Goal: Task Accomplishment & Management: Complete application form

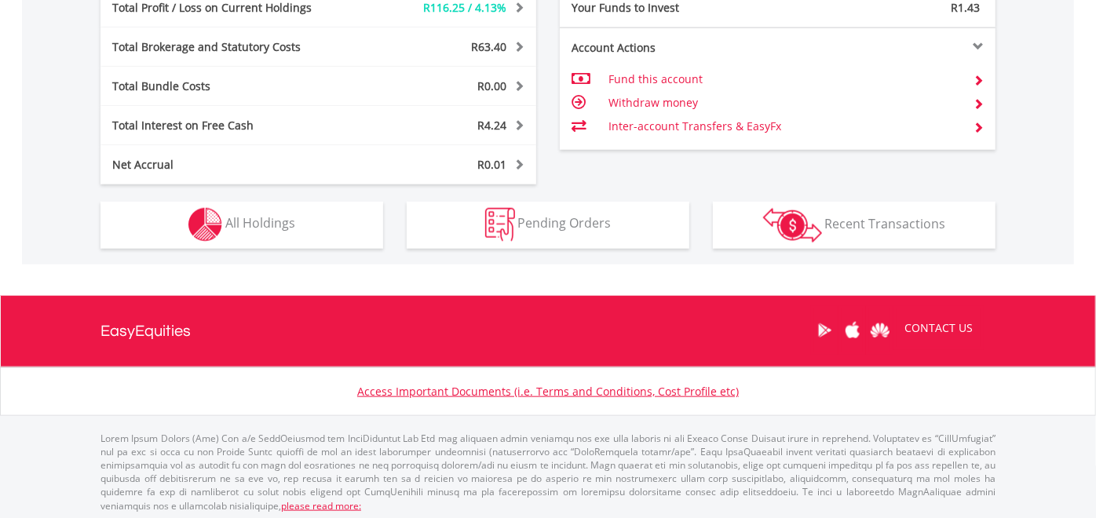
scroll to position [932, 0]
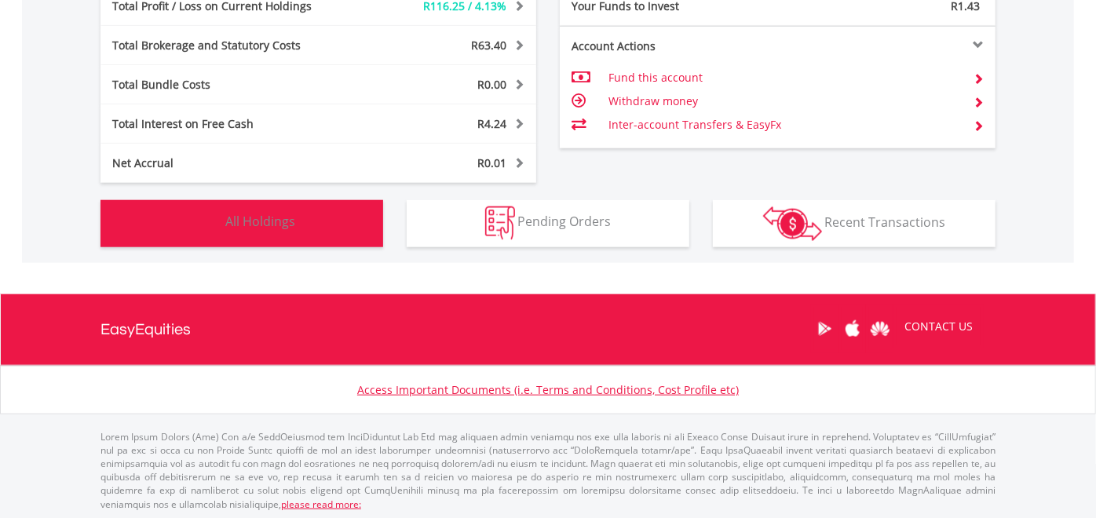
click at [258, 219] on span "All Holdings" at bounding box center [260, 221] width 70 height 17
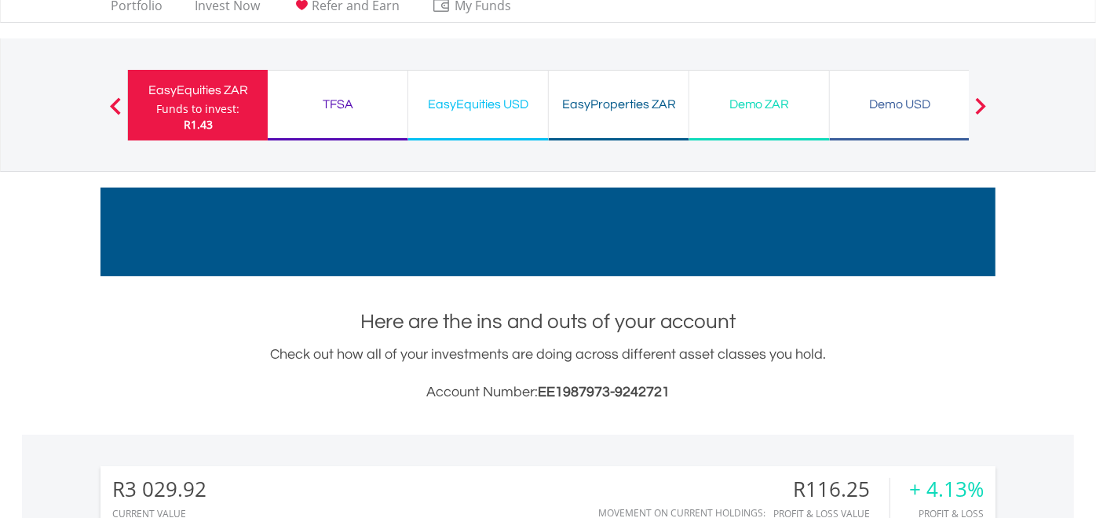
scroll to position [0, 0]
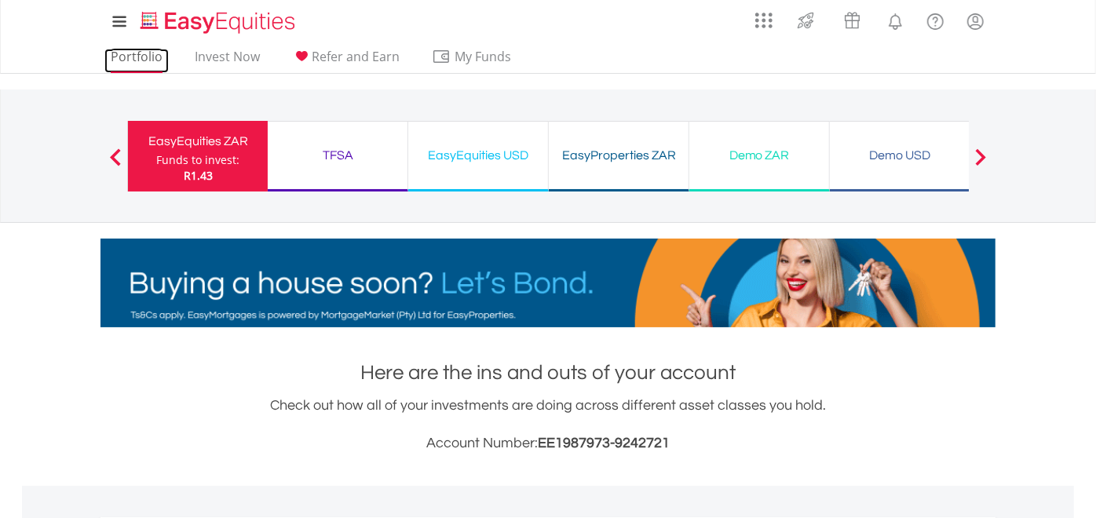
click at [126, 53] on link "Portfolio" at bounding box center [136, 61] width 64 height 24
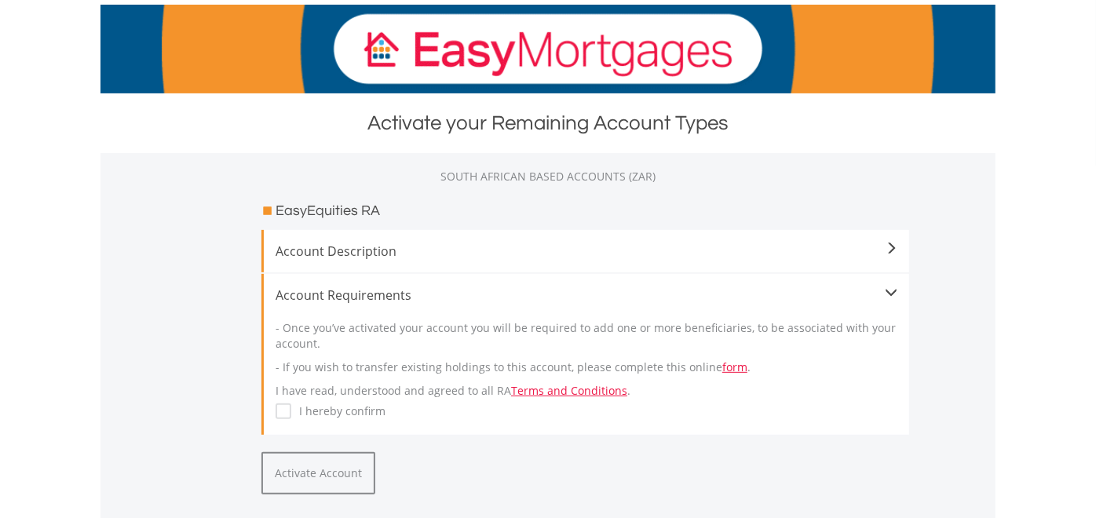
scroll to position [261, 0]
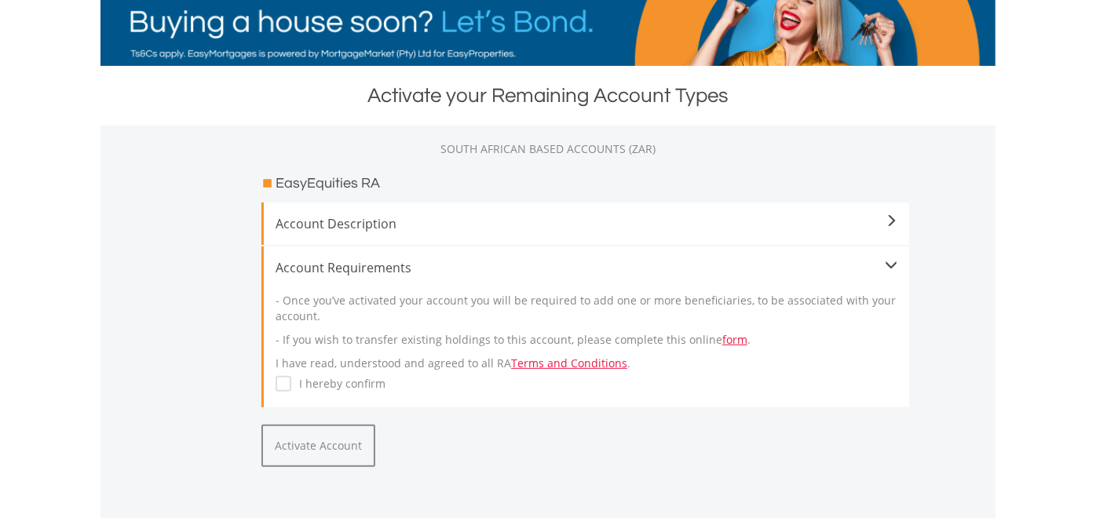
click at [730, 228] on span "Account Description" at bounding box center [586, 223] width 622 height 19
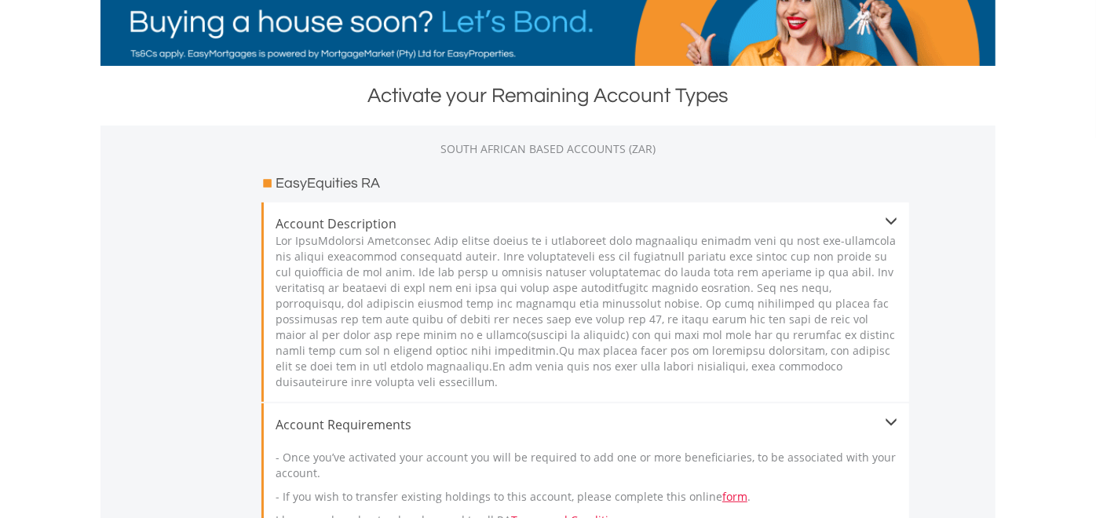
click at [730, 228] on span "Account Description" at bounding box center [586, 223] width 622 height 19
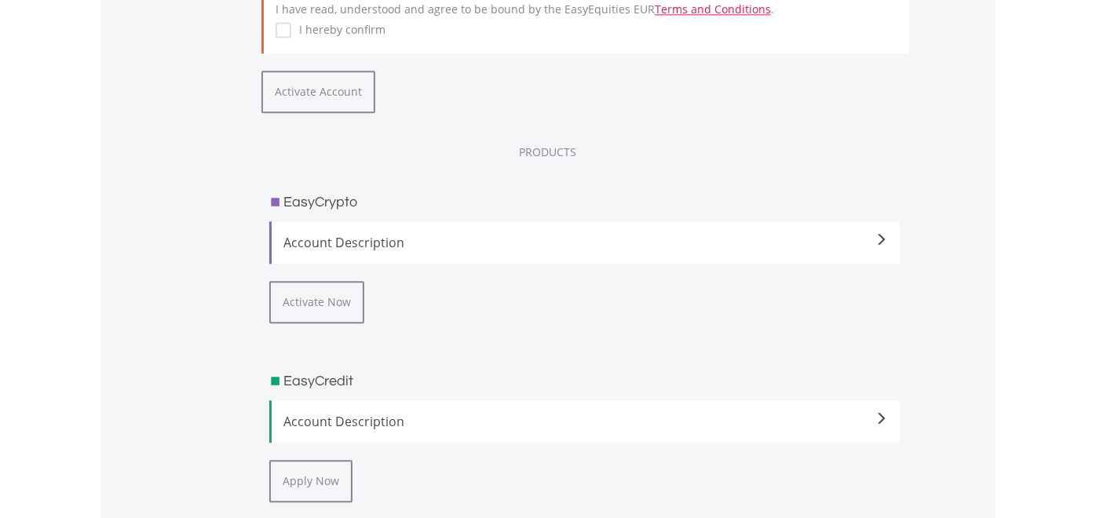
scroll to position [2354, 0]
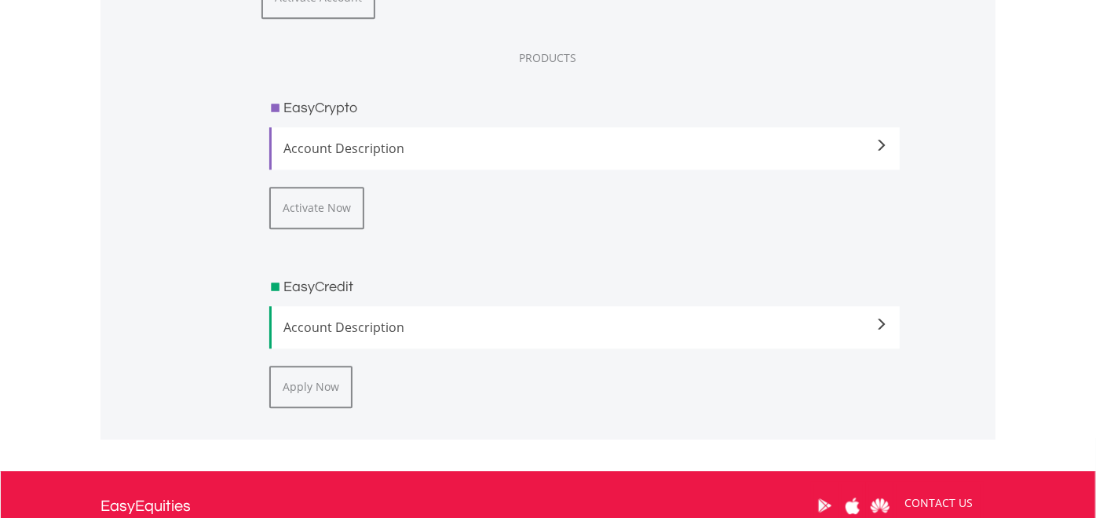
click at [805, 157] on div "Account Description The smart and secure way to invest in Crypto Assets. Jump-s…" at bounding box center [584, 148] width 630 height 42
click at [813, 144] on span "Account Description" at bounding box center [585, 148] width 604 height 19
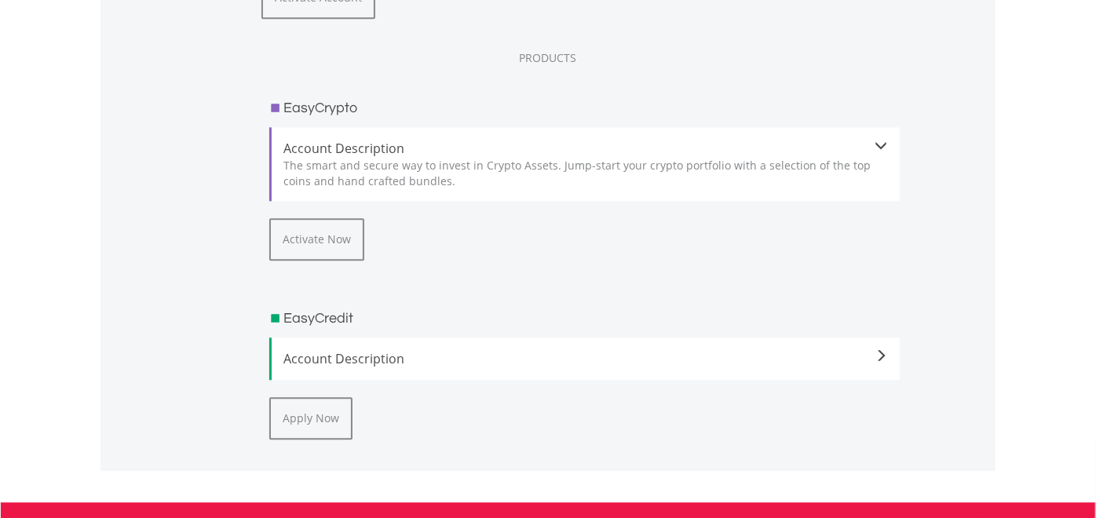
click at [881, 141] on span at bounding box center [881, 146] width 13 height 13
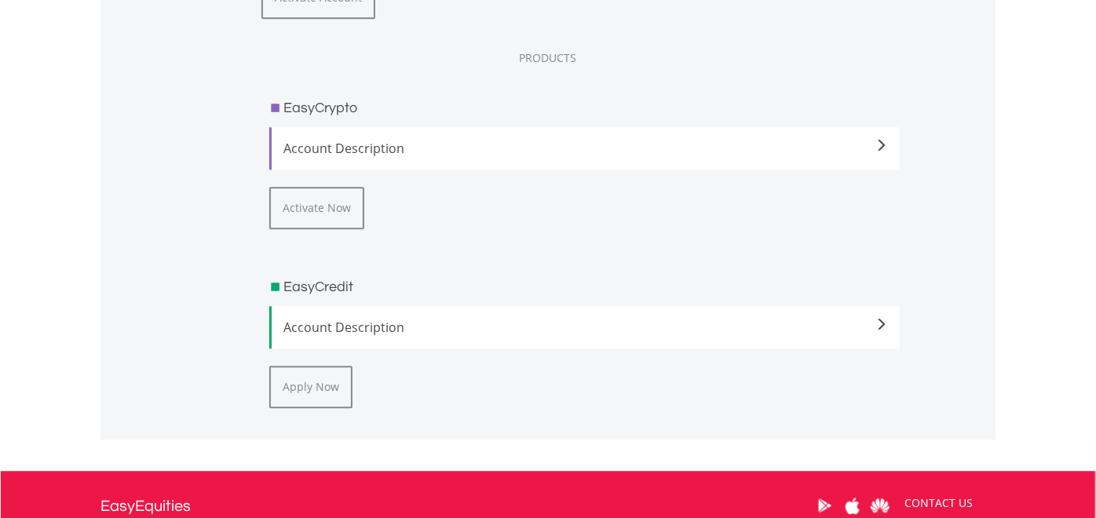
click at [878, 140] on span at bounding box center [881, 146] width 13 height 13
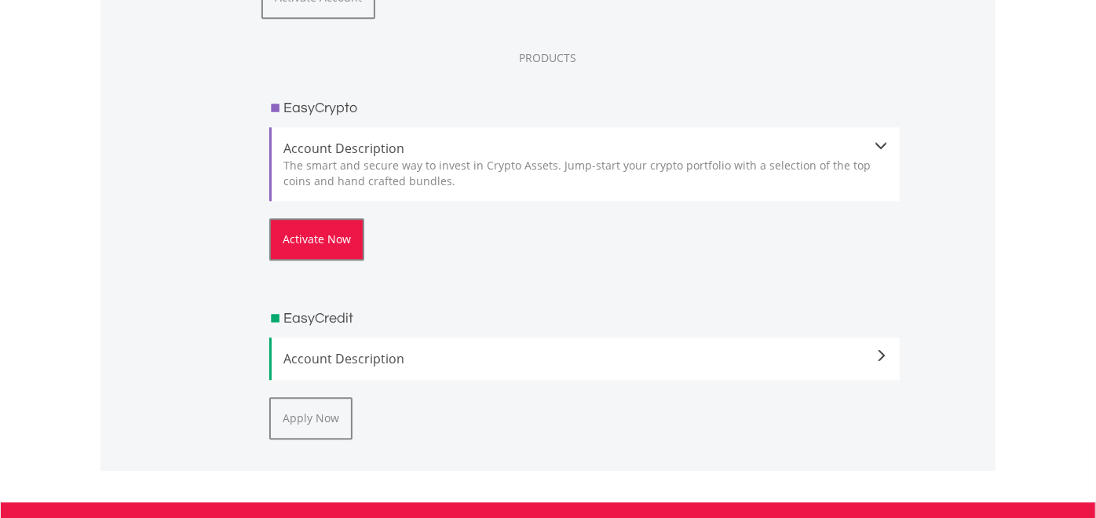
click at [350, 244] on button "Activate Now" at bounding box center [316, 239] width 95 height 42
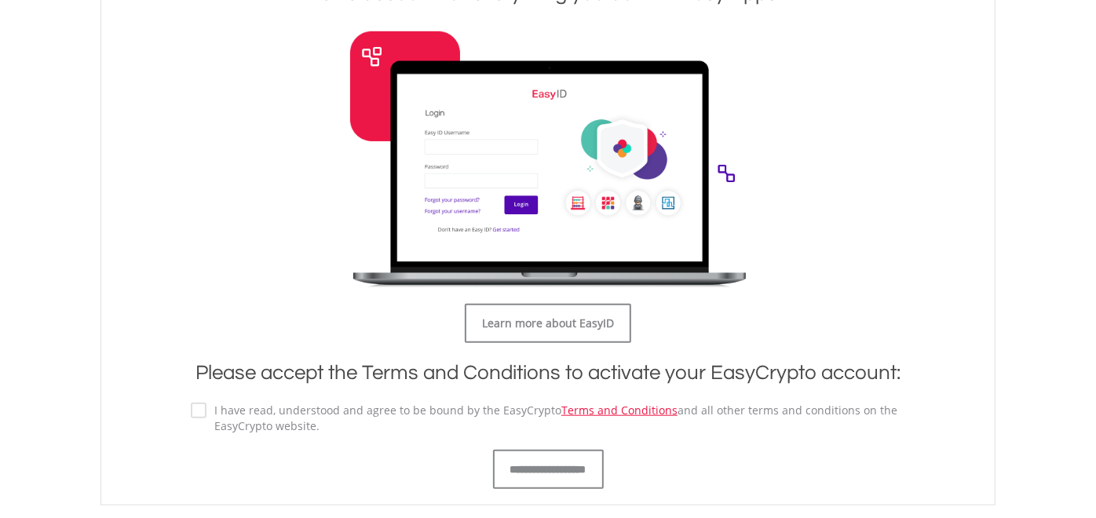
scroll to position [785, 0]
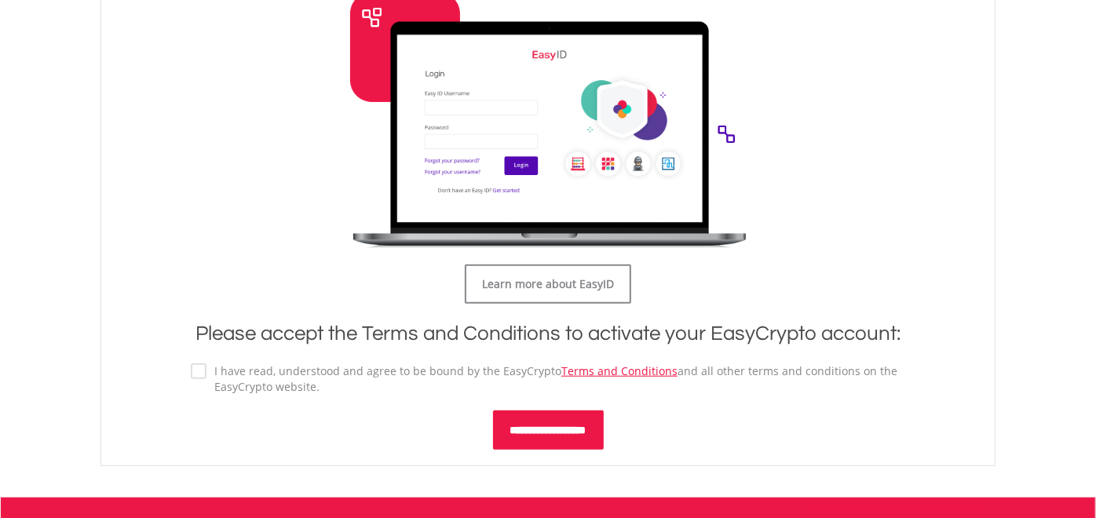
click at [565, 439] on input "**********" at bounding box center [548, 429] width 111 height 39
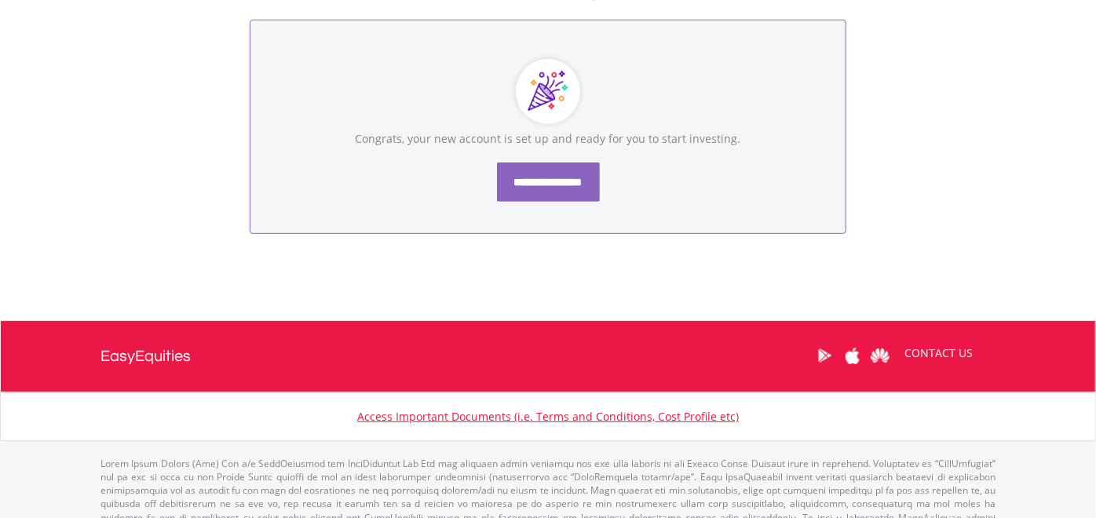
scroll to position [291, 0]
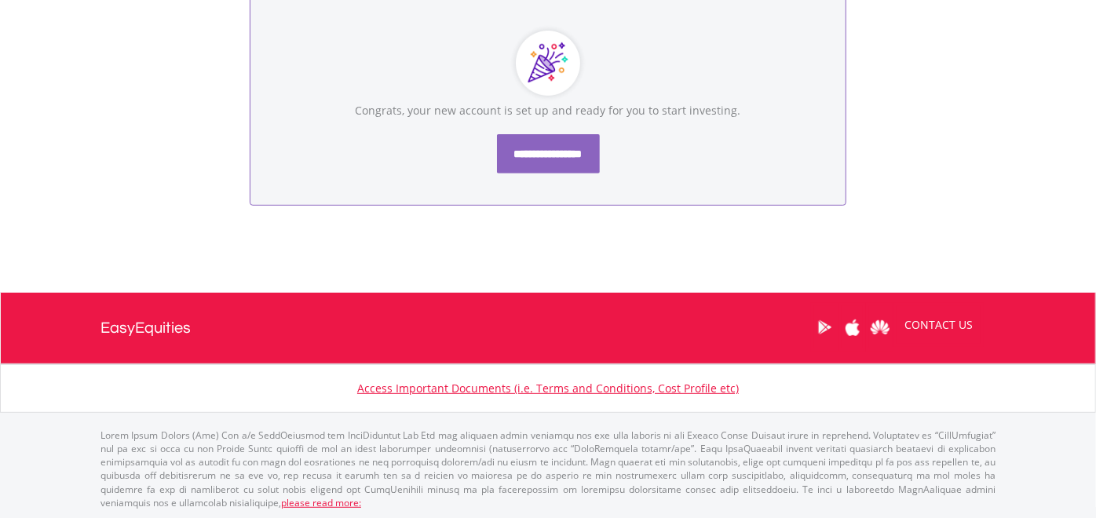
click at [560, 137] on input "**********" at bounding box center [548, 153] width 103 height 39
